Goal: Find specific page/section: Find specific page/section

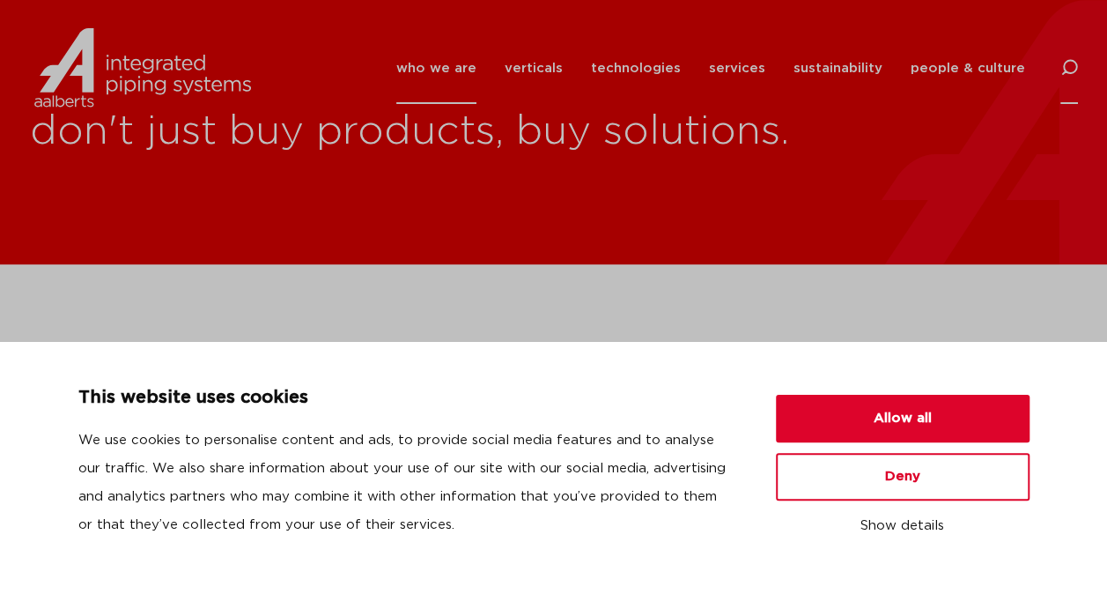
click at [1071, 60] on icon at bounding box center [1068, 67] width 21 height 21
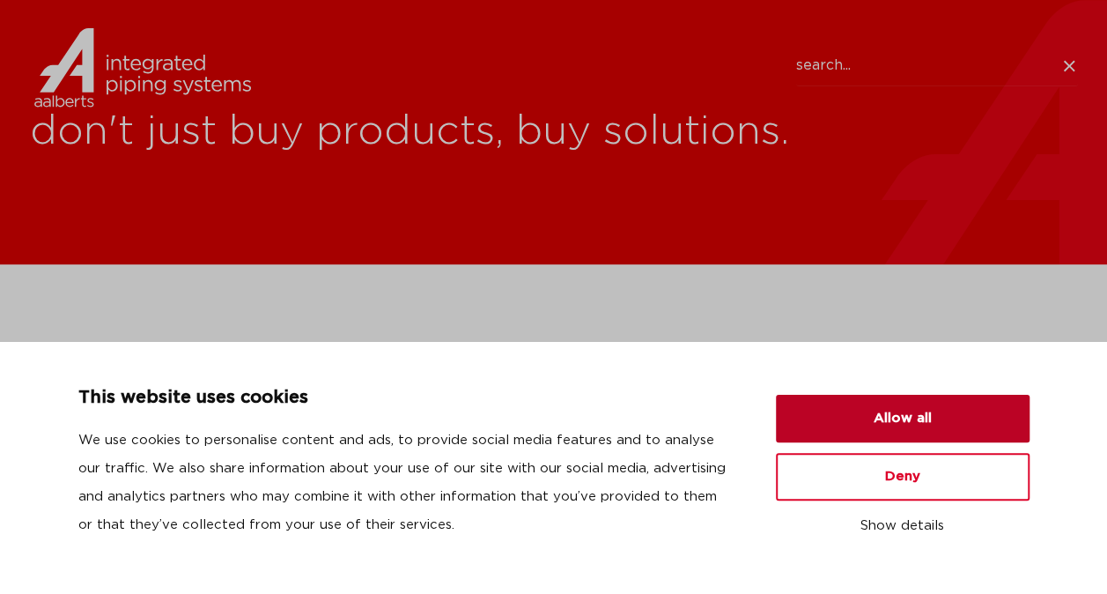
click at [828, 416] on button "Allow all" at bounding box center [903, 419] width 254 height 48
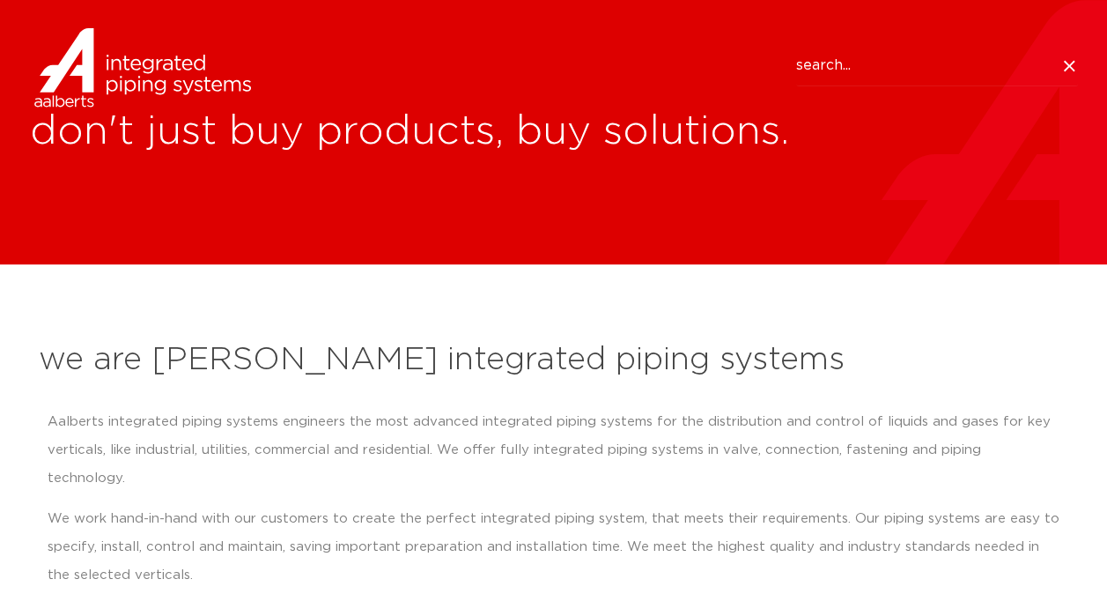
click at [863, 65] on input "Search" at bounding box center [937, 66] width 282 height 41
paste input "88329"
click button "Search" at bounding box center [0, 0] width 0 height 0
click at [1063, 63] on icon at bounding box center [1070, 66] width 18 height 18
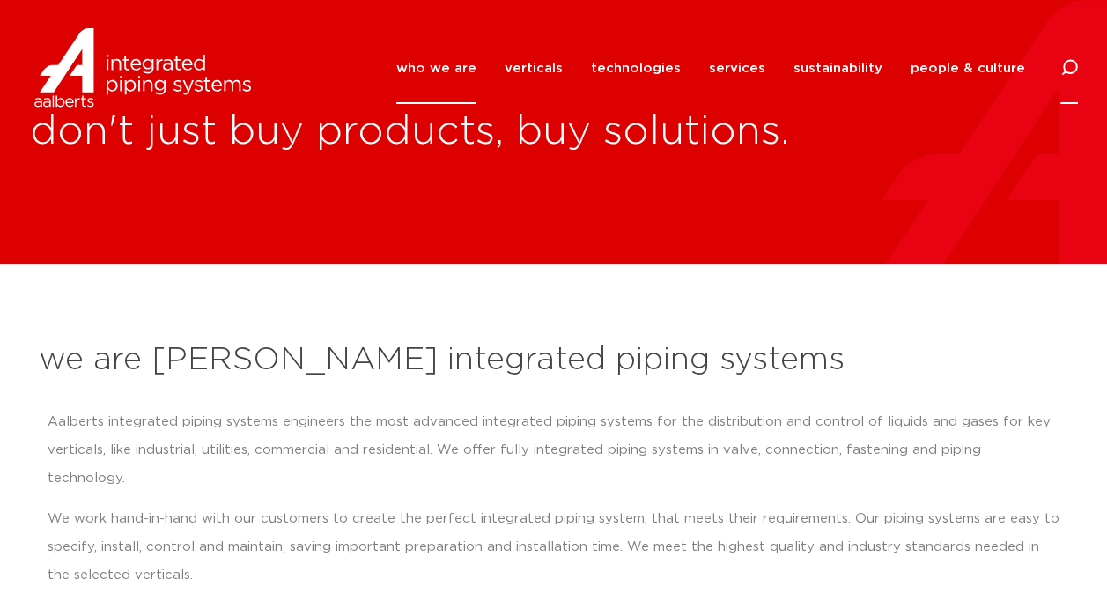
click at [1065, 60] on icon at bounding box center [1070, 68] width 18 height 18
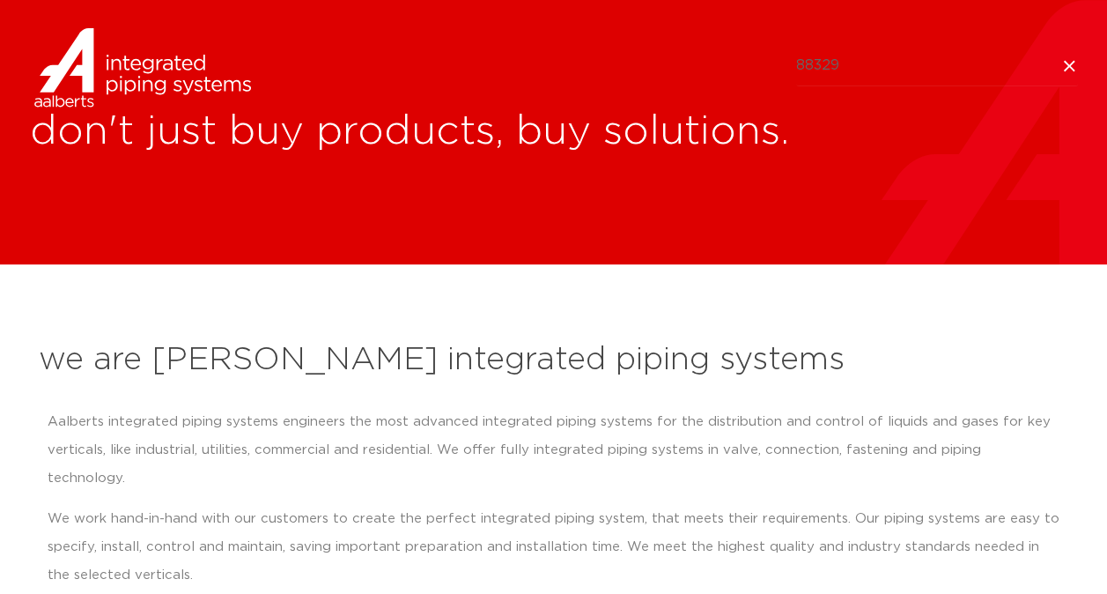
click at [915, 67] on input "88329" at bounding box center [937, 66] width 282 height 41
type input "8"
paste input ":088329.1"
click button "Search" at bounding box center [0, 0] width 0 height 0
drag, startPoint x: 891, startPoint y: 67, endPoint x: 755, endPoint y: 78, distance: 136.2
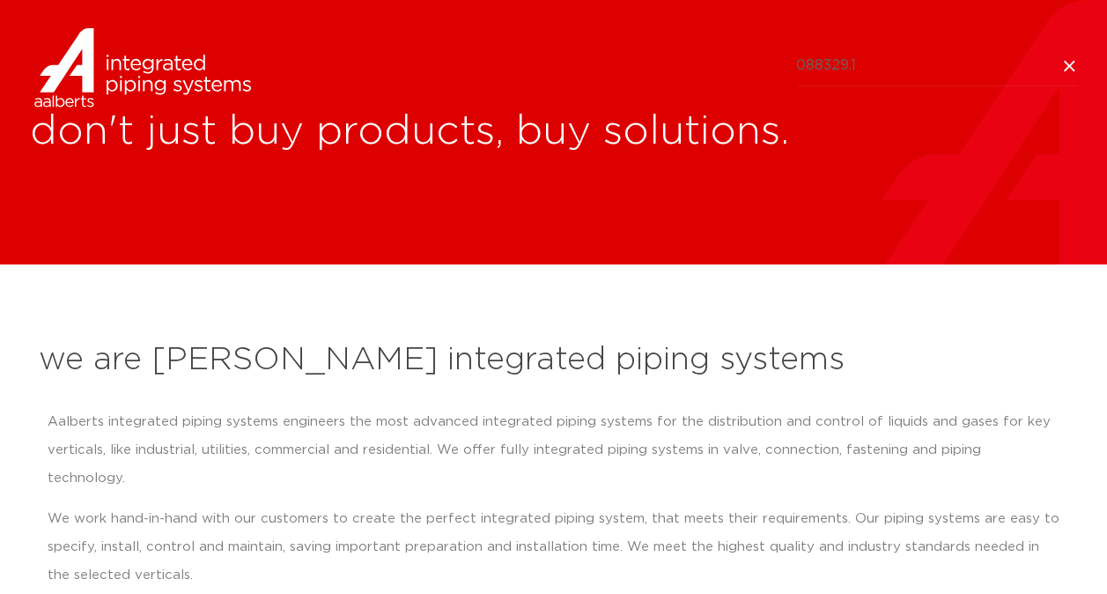
click at [755, 78] on div "Search 088329.1" at bounding box center [554, 66] width 1048 height 41
type input "vsh"
click button "Search" at bounding box center [0, 0] width 0 height 0
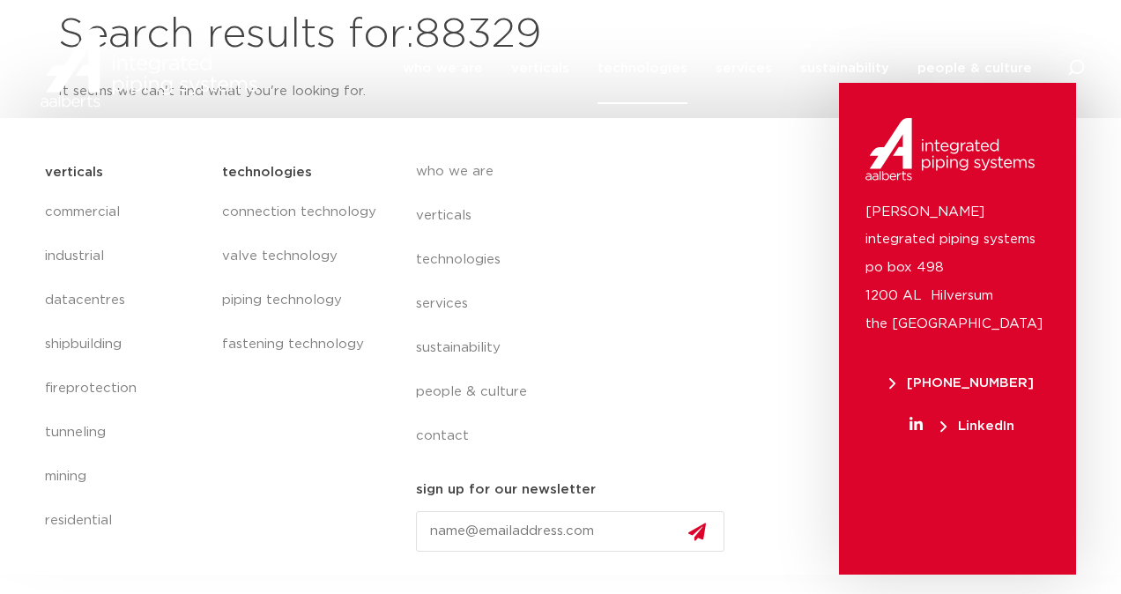
click at [651, 47] on link "technologies" at bounding box center [642, 68] width 90 height 71
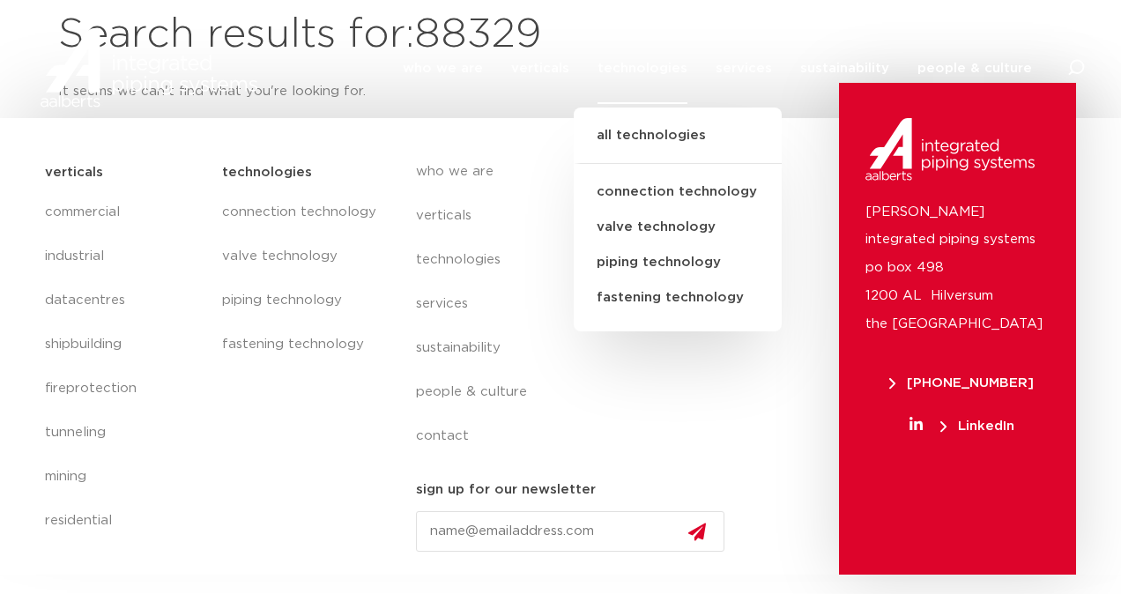
click at [404, 62] on div "who we are we are [PERSON_NAME] integrated piping systems our mission our regio…" at bounding box center [678, 67] width 811 height 79
